Goal: Task Accomplishment & Management: Complete application form

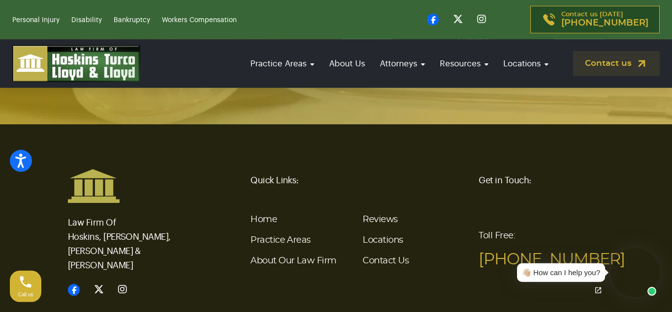
scroll to position [2463, 0]
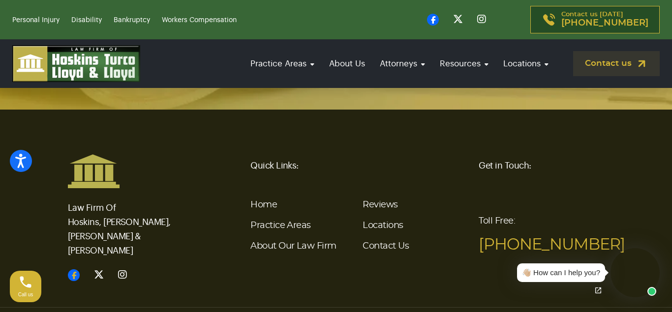
click at [74, 270] on icon at bounding box center [74, 276] width 12 height 12
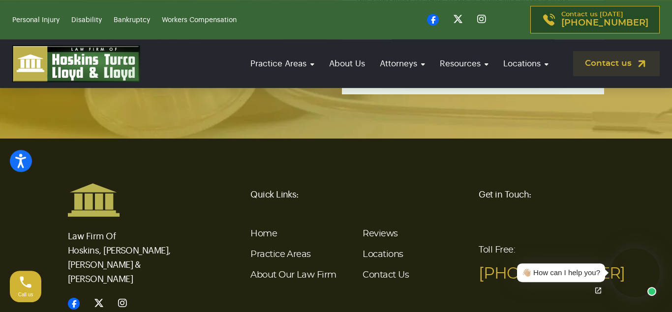
scroll to position [2433, 0]
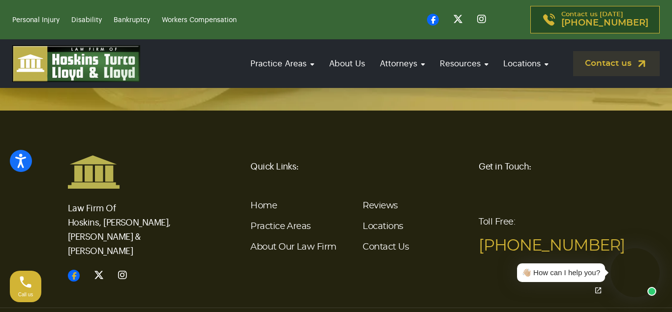
click at [75, 270] on icon at bounding box center [74, 276] width 12 height 12
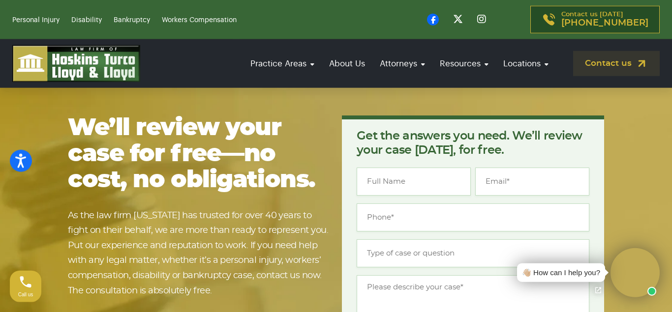
scroll to position [1987, 0]
click at [382, 168] on input "Name *" at bounding box center [414, 182] width 114 height 28
click at [414, 279] on textarea "Message *" at bounding box center [473, 316] width 233 height 81
paste textarea "admin@passmanlawoffice.com"
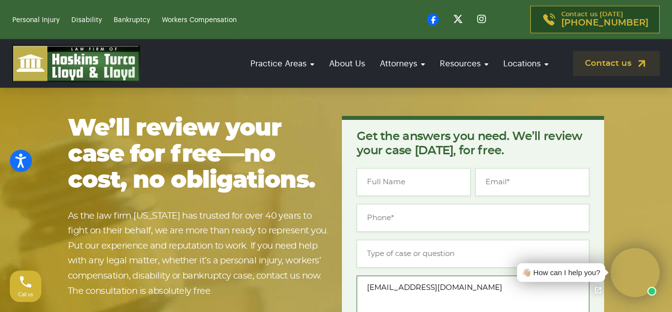
click at [456, 276] on textarea "admin@passmanlawoffice.com" at bounding box center [473, 316] width 233 height 81
paste textarea "I’m looking for legal advice about a personal injury case. Could we set up a co…"
click at [424, 297] on textarea "I’m looking for legal advice about a personal injury case. Could we set up a co…" at bounding box center [473, 316] width 233 height 81
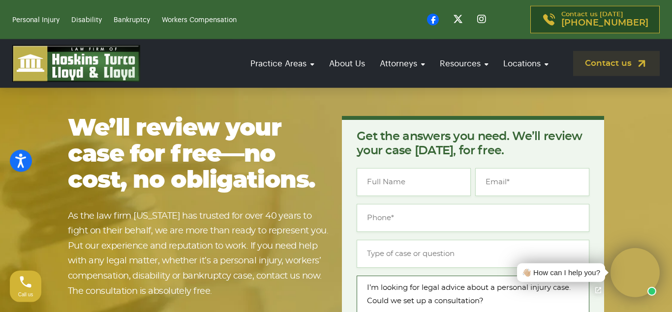
type textarea "I’m looking for legal advice about a personal injury case. Could we set up a co…"
click at [410, 168] on input "Name *" at bounding box center [414, 182] width 114 height 28
paste input "JOHN HERNANDEZ"
type input "JOHN HERNANDEZ"
click at [498, 168] on input "Email *" at bounding box center [532, 182] width 114 height 28
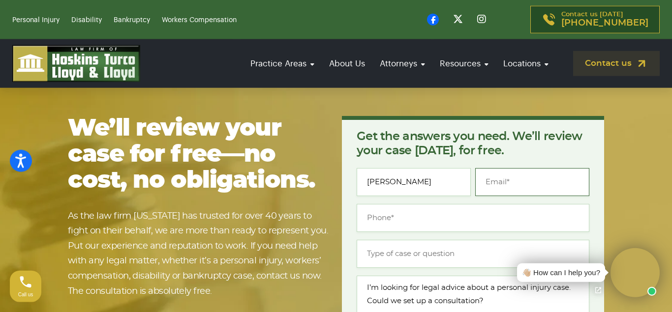
click at [498, 168] on input "Email *" at bounding box center [532, 182] width 114 height 28
type input "johnhernandez574real@gmail.com"
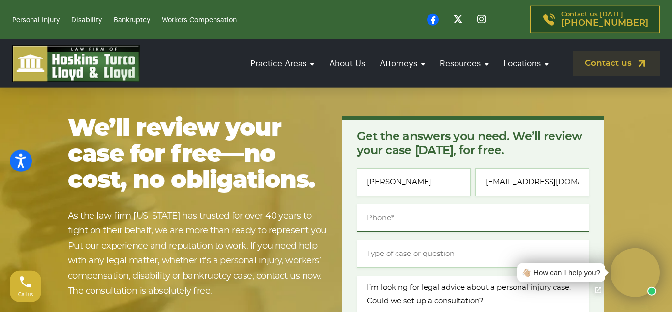
click at [414, 204] on input "Phone *" at bounding box center [473, 218] width 233 height 28
type input "9083361242"
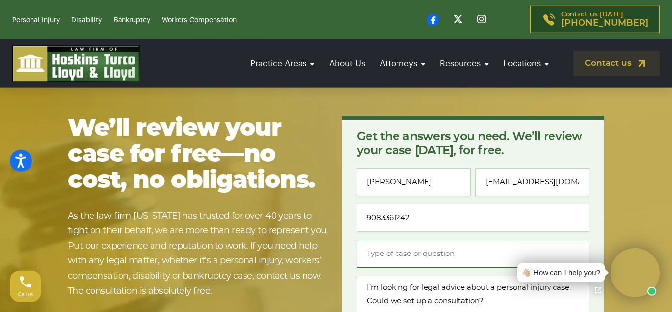
click at [391, 240] on input "Type of case or question *" at bounding box center [473, 254] width 233 height 28
type input "personal Injury claim"
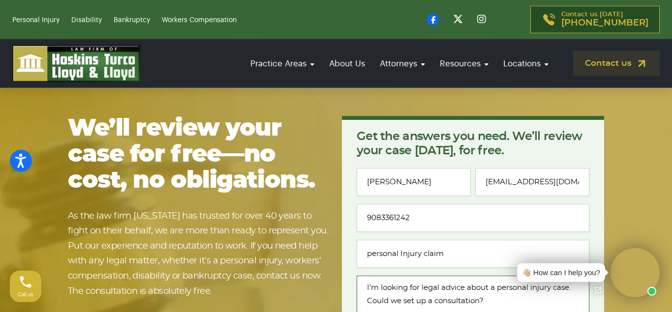
click at [413, 276] on textarea "I’m looking for legal advice about a personal injury case. Could we set up a co…" at bounding box center [473, 316] width 233 height 81
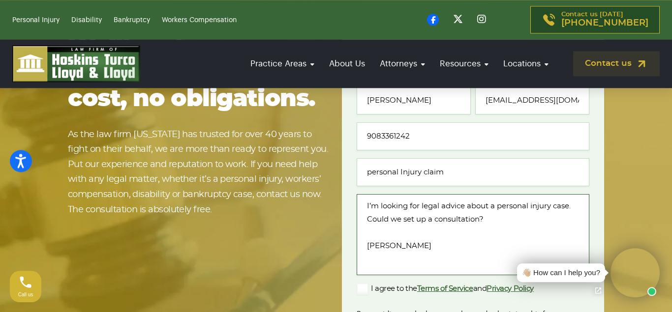
scroll to position [2115, 0]
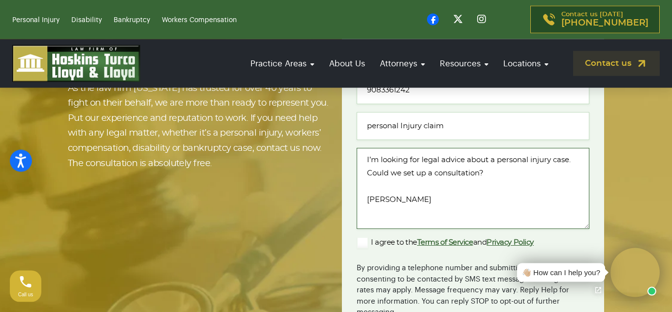
click at [378, 175] on textarea "I’m looking for legal advice about a personal injury case. Could we set up a co…" at bounding box center [473, 188] width 233 height 81
click at [362, 237] on label "I agree to the Terms of Service and Privacy Policy" at bounding box center [445, 243] width 177 height 12
click at [0, 0] on input "I agree to the Terms of Service and Privacy Policy" at bounding box center [0, 0] width 0 height 0
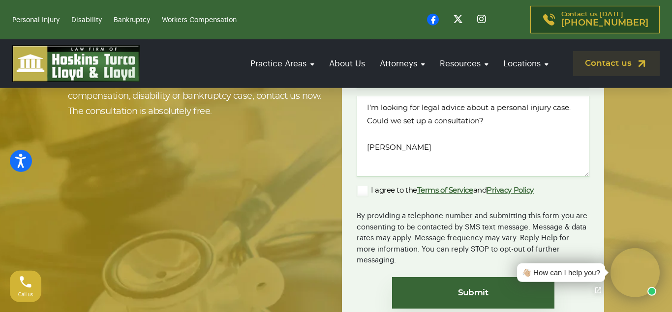
click at [363, 185] on label "I agree to the Terms of Service and Privacy Policy" at bounding box center [445, 191] width 177 height 12
click at [0, 0] on input "I agree to the Terms of Service and Privacy Policy" at bounding box center [0, 0] width 0 height 0
click at [363, 185] on label "I agree to the Terms of Service and Privacy Policy" at bounding box center [445, 191] width 177 height 12
click at [0, 0] on input "I agree to the Terms of Service and Privacy Policy" at bounding box center [0, 0] width 0 height 0
click at [363, 185] on label "I agree to the Terms of Service and Privacy Policy" at bounding box center [445, 191] width 177 height 12
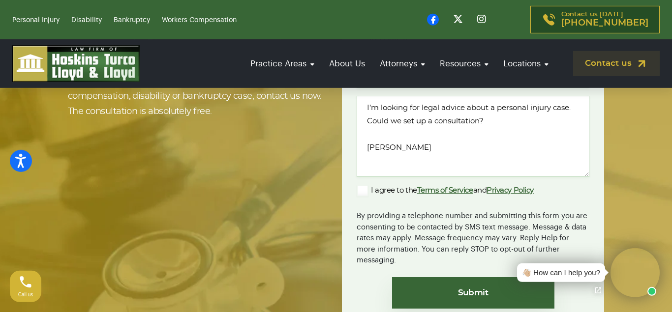
click at [0, 0] on input "I agree to the Terms of Service and Privacy Policy" at bounding box center [0, 0] width 0 height 0
click at [363, 185] on label "I agree to the Terms of Service and Privacy Policy" at bounding box center [445, 191] width 177 height 12
click at [0, 0] on input "I agree to the Terms of Service and Privacy Policy" at bounding box center [0, 0] width 0 height 0
click at [384, 185] on label "I agree to the Terms of Service and Privacy Policy" at bounding box center [445, 191] width 177 height 12
click at [0, 0] on input "I agree to the Terms of Service and Privacy Policy" at bounding box center [0, 0] width 0 height 0
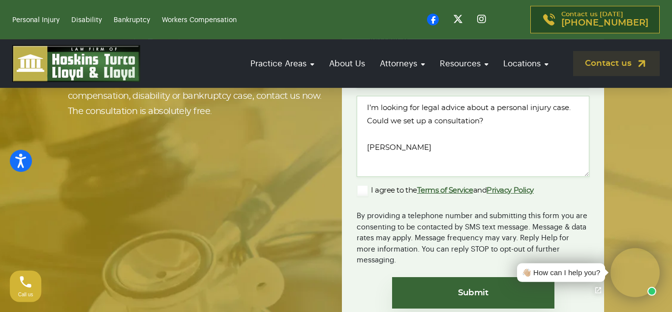
click at [384, 185] on label "I agree to the Terms of Service and Privacy Policy" at bounding box center [445, 191] width 177 height 12
click at [0, 0] on input "I agree to the Terms of Service and Privacy Policy" at bounding box center [0, 0] width 0 height 0
click at [363, 185] on label "I agree to the Terms of Service and Privacy Policy" at bounding box center [445, 191] width 177 height 12
click at [0, 0] on input "I agree to the Terms of Service and Privacy Policy" at bounding box center [0, 0] width 0 height 0
click at [363, 185] on label "I agree to the Terms of Service and Privacy Policy" at bounding box center [445, 191] width 177 height 12
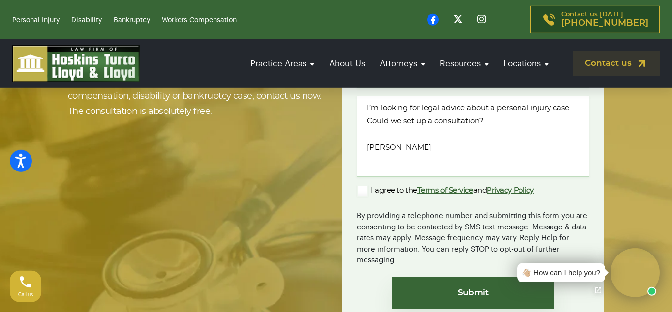
click at [0, 0] on input "I agree to the Terms of Service and Privacy Policy" at bounding box center [0, 0] width 0 height 0
click at [363, 185] on label "I agree to the Terms of Service and Privacy Policy" at bounding box center [445, 191] width 177 height 12
click at [0, 0] on input "I agree to the Terms of Service and Privacy Policy" at bounding box center [0, 0] width 0 height 0
click at [363, 185] on label "I agree to the Terms of Service and Privacy Policy" at bounding box center [445, 191] width 177 height 12
click at [0, 0] on input "I agree to the Terms of Service and Privacy Policy" at bounding box center [0, 0] width 0 height 0
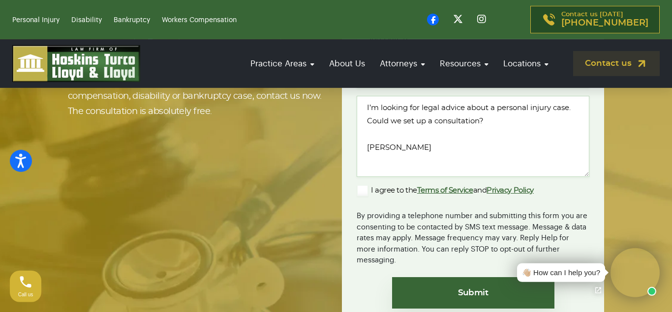
click at [363, 185] on label "I agree to the Terms of Service and Privacy Policy" at bounding box center [445, 191] width 177 height 12
click at [0, 0] on input "I agree to the Terms of Service and Privacy Policy" at bounding box center [0, 0] width 0 height 0
click at [363, 185] on label "I agree to the Terms of Service and Privacy Policy" at bounding box center [445, 191] width 177 height 12
click at [0, 0] on input "I agree to the Terms of Service and Privacy Policy" at bounding box center [0, 0] width 0 height 0
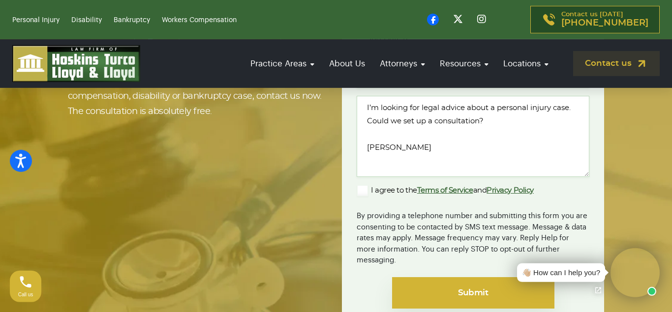
click at [452, 278] on input "Submit" at bounding box center [473, 293] width 162 height 31
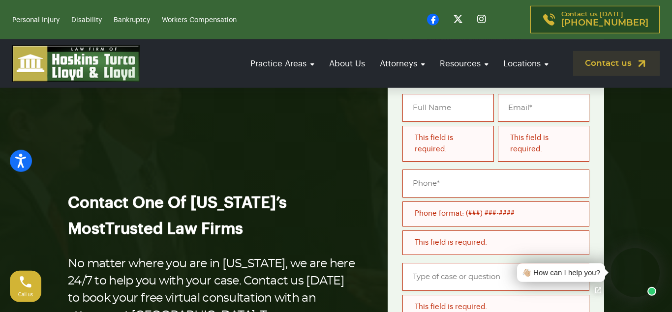
scroll to position [113, 0]
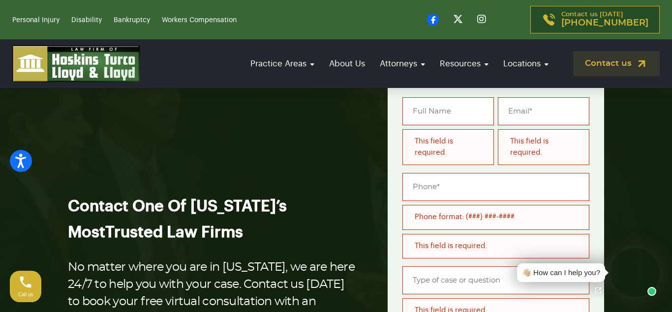
click at [424, 117] on input "Name *" at bounding box center [449, 111] width 92 height 28
type input "JOHN HERNANDEZ"
click at [523, 112] on input "Email *" at bounding box center [544, 111] width 92 height 28
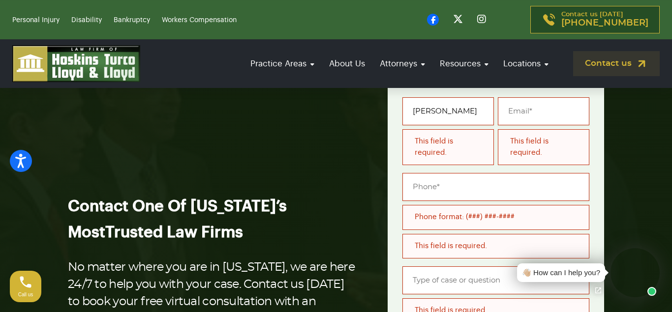
click at [523, 112] on input "Email *" at bounding box center [544, 111] width 92 height 28
type input "johnhernandez574real@gmail.com"
click at [439, 186] on input "(___) ___-____" at bounding box center [496, 187] width 187 height 28
click at [416, 188] on input "(___) ___-____" at bounding box center [496, 187] width 187 height 28
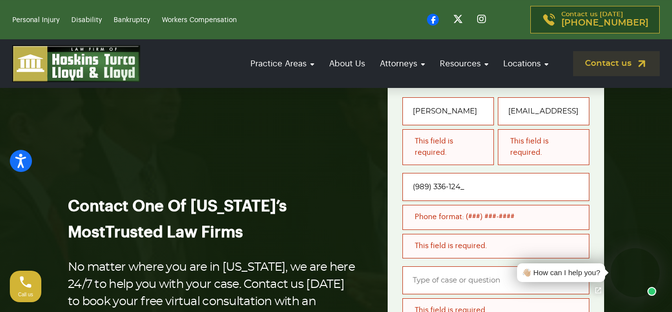
type input "(989) 336-1242"
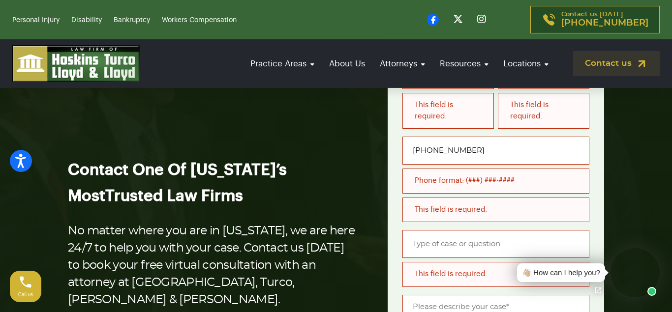
scroll to position [152, 0]
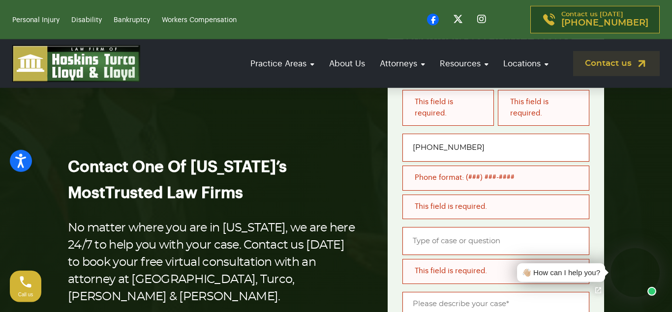
click at [439, 208] on div "This field is required." at bounding box center [496, 207] width 187 height 25
click at [437, 243] on input "Type of case or question *" at bounding box center [496, 241] width 187 height 28
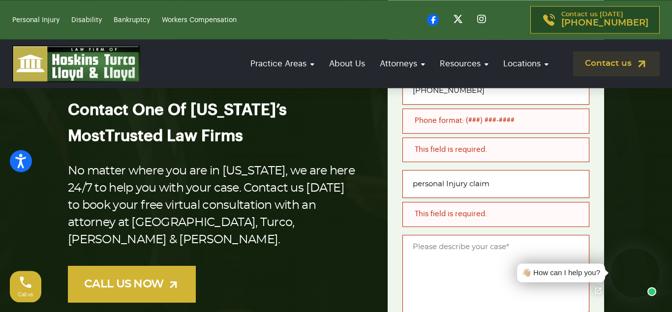
scroll to position [258, 0]
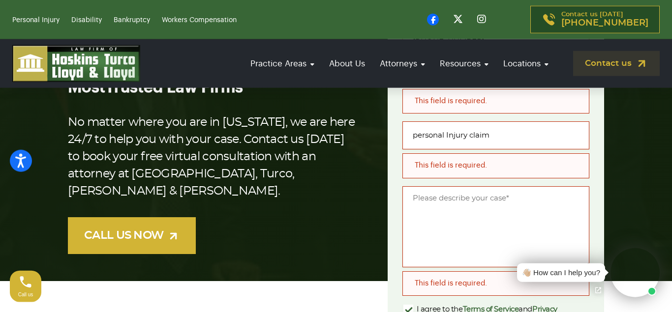
type input "personal Injury claim"
click at [448, 223] on textarea "Message *" at bounding box center [496, 227] width 187 height 81
paste textarea "I’m looking for legal advice about a personal injury case. Could we set up a co…"
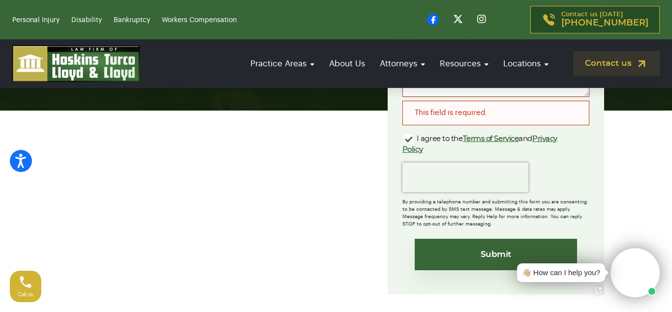
scroll to position [429, 0]
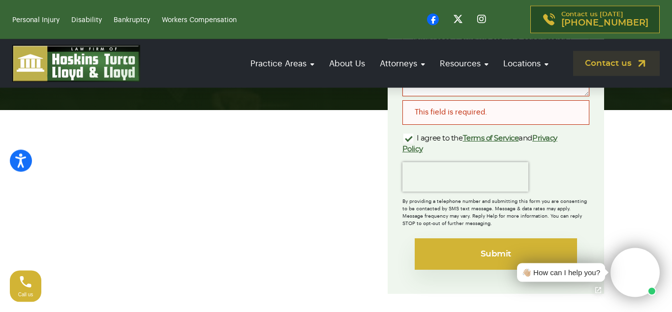
type textarea "I’m looking for legal advice about a personal injury case. Could we set up a co…"
click at [473, 253] on input "Submit" at bounding box center [496, 254] width 162 height 31
